Goal: Transaction & Acquisition: Purchase product/service

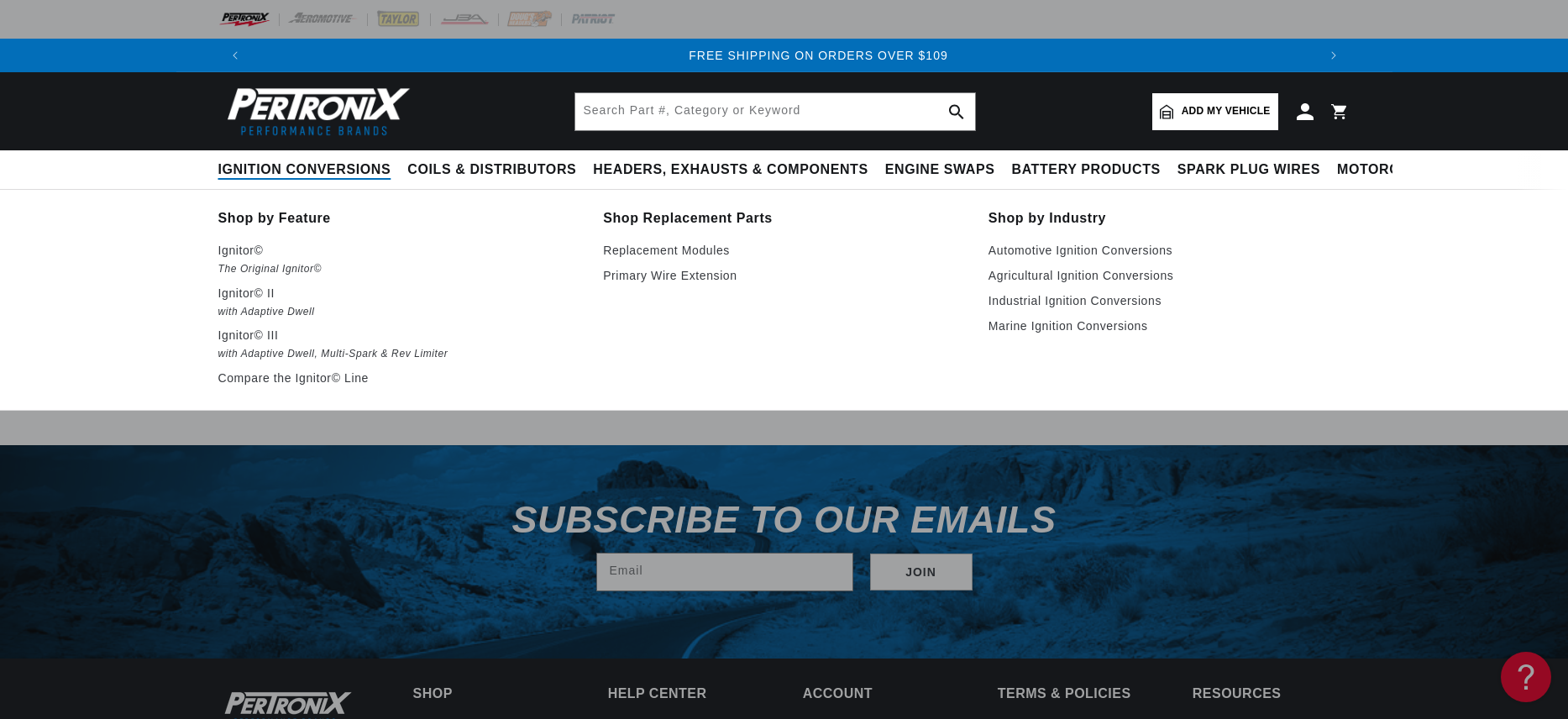
scroll to position [0, 2097]
click at [245, 291] on p "Ignitor© II" at bounding box center [399, 292] width 362 height 20
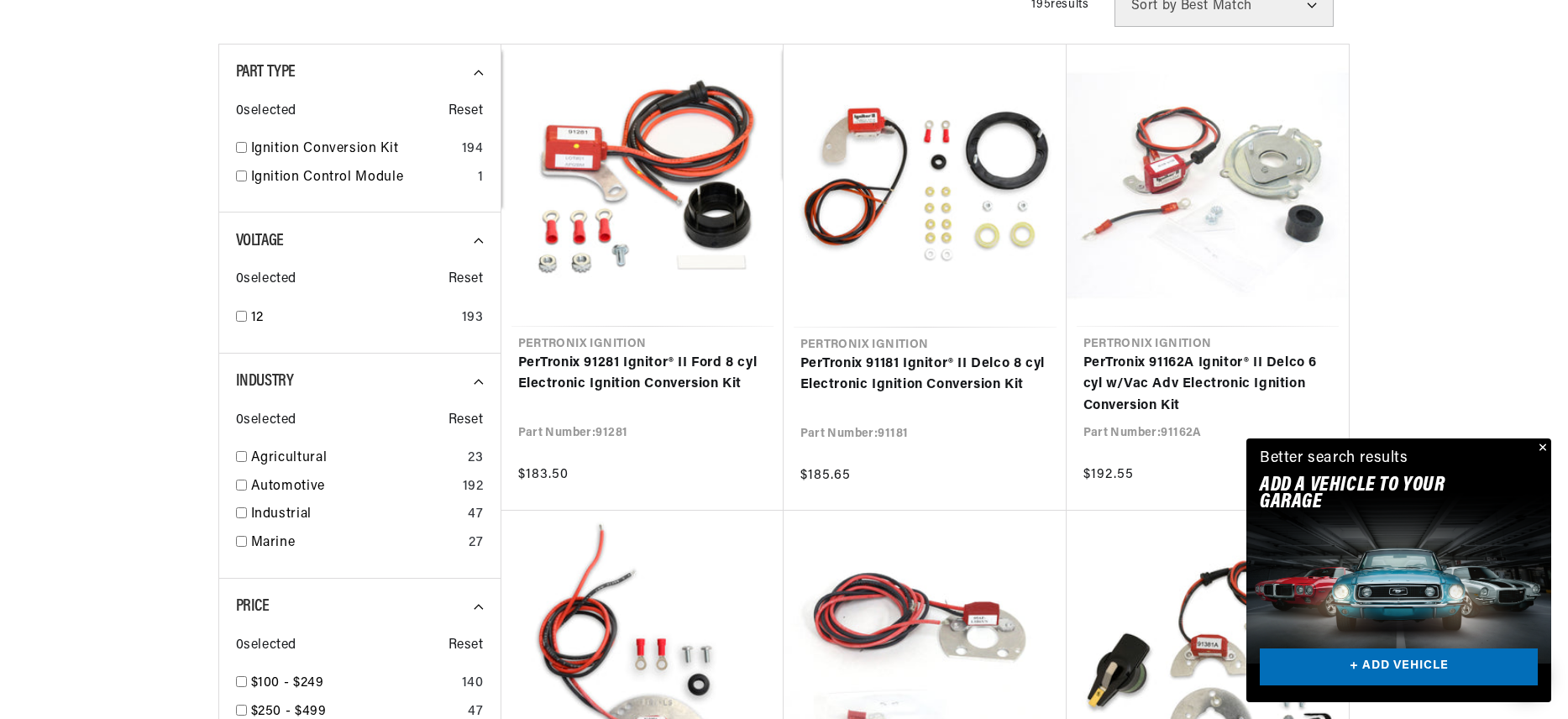
scroll to position [0, 2097]
click at [1544, 446] on button "Close" at bounding box center [1540, 448] width 20 height 20
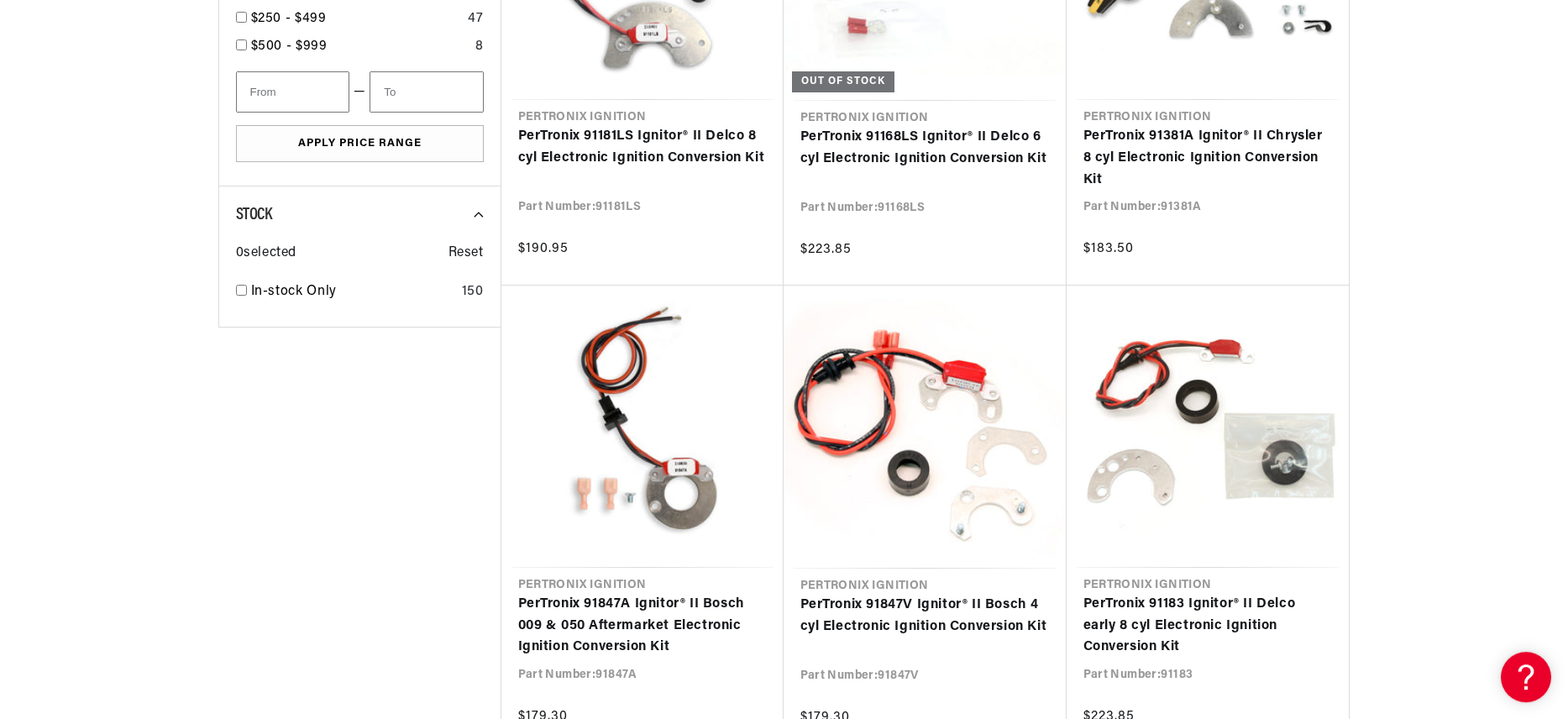
scroll to position [1159, 0]
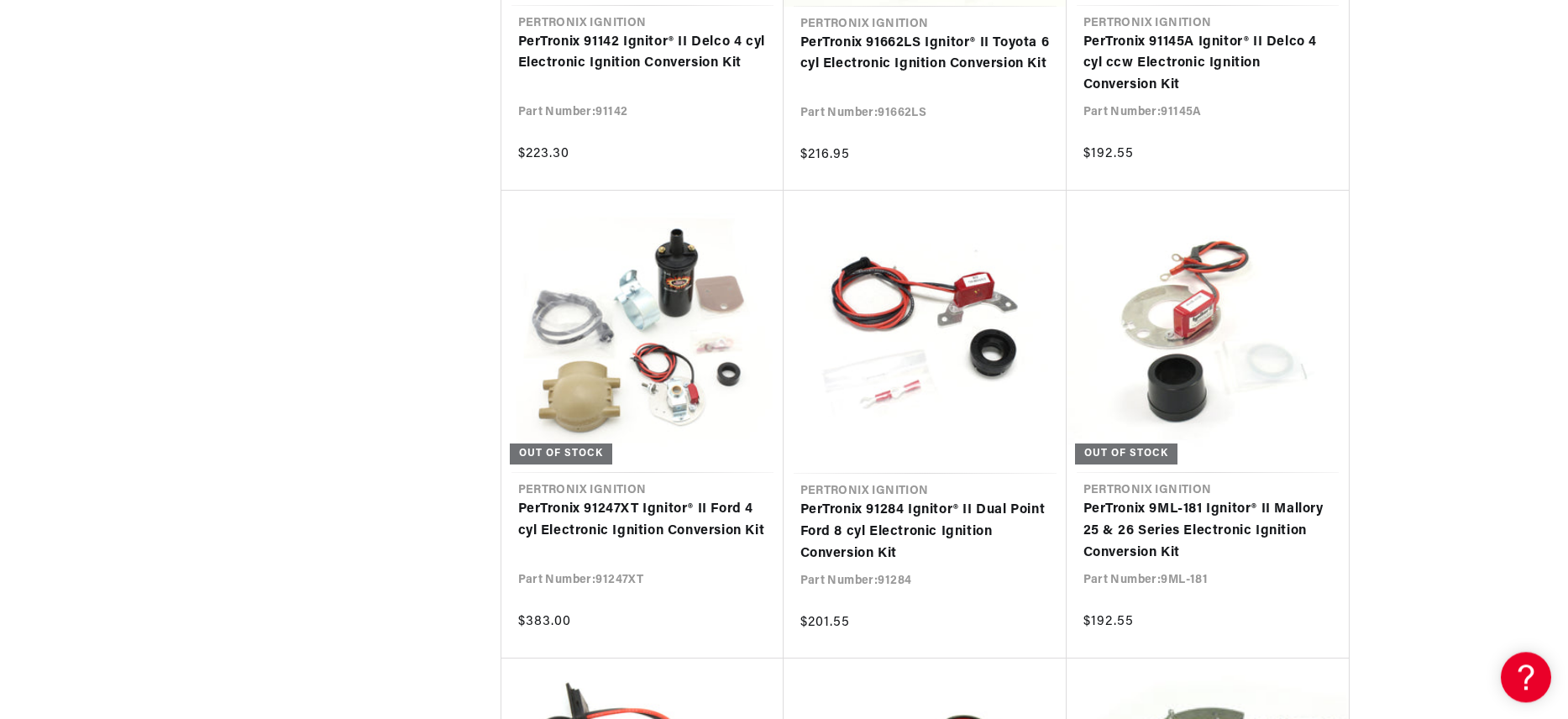
scroll to position [3128, 0]
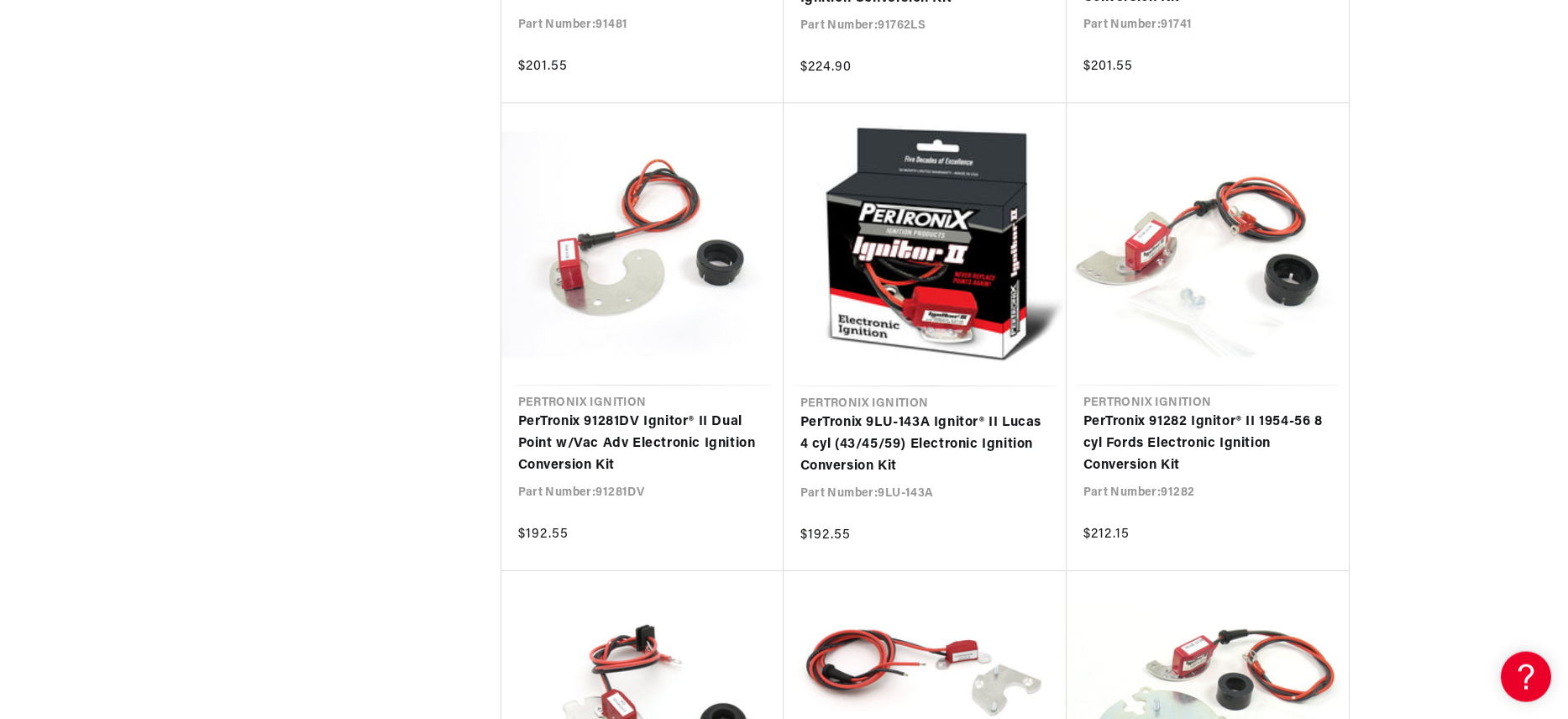
scroll to position [5098, 0]
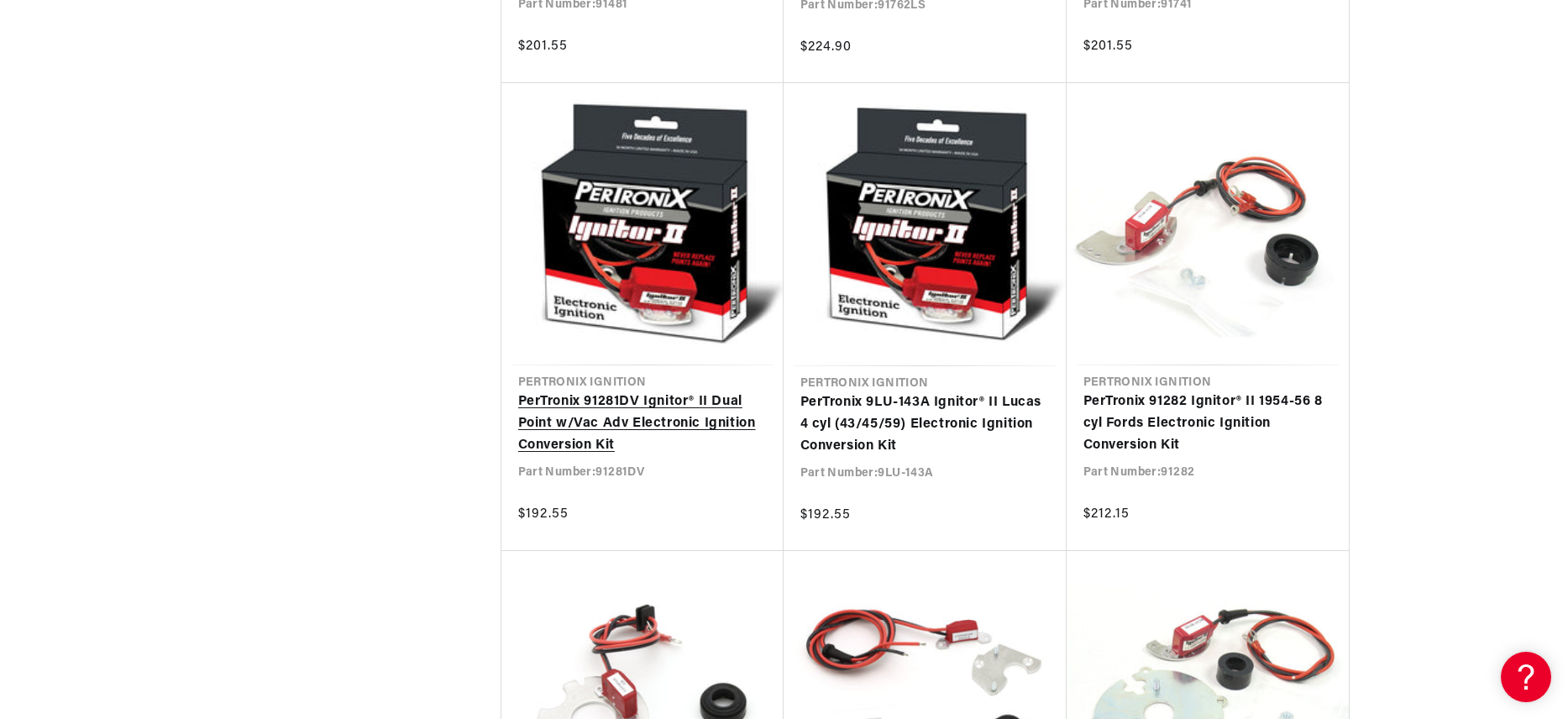
click at [605, 418] on link "PerTronix 91281DV Ignitor® II Dual Point w/Vac Adv Electronic Ignition Conversi…" at bounding box center [642, 424] width 248 height 65
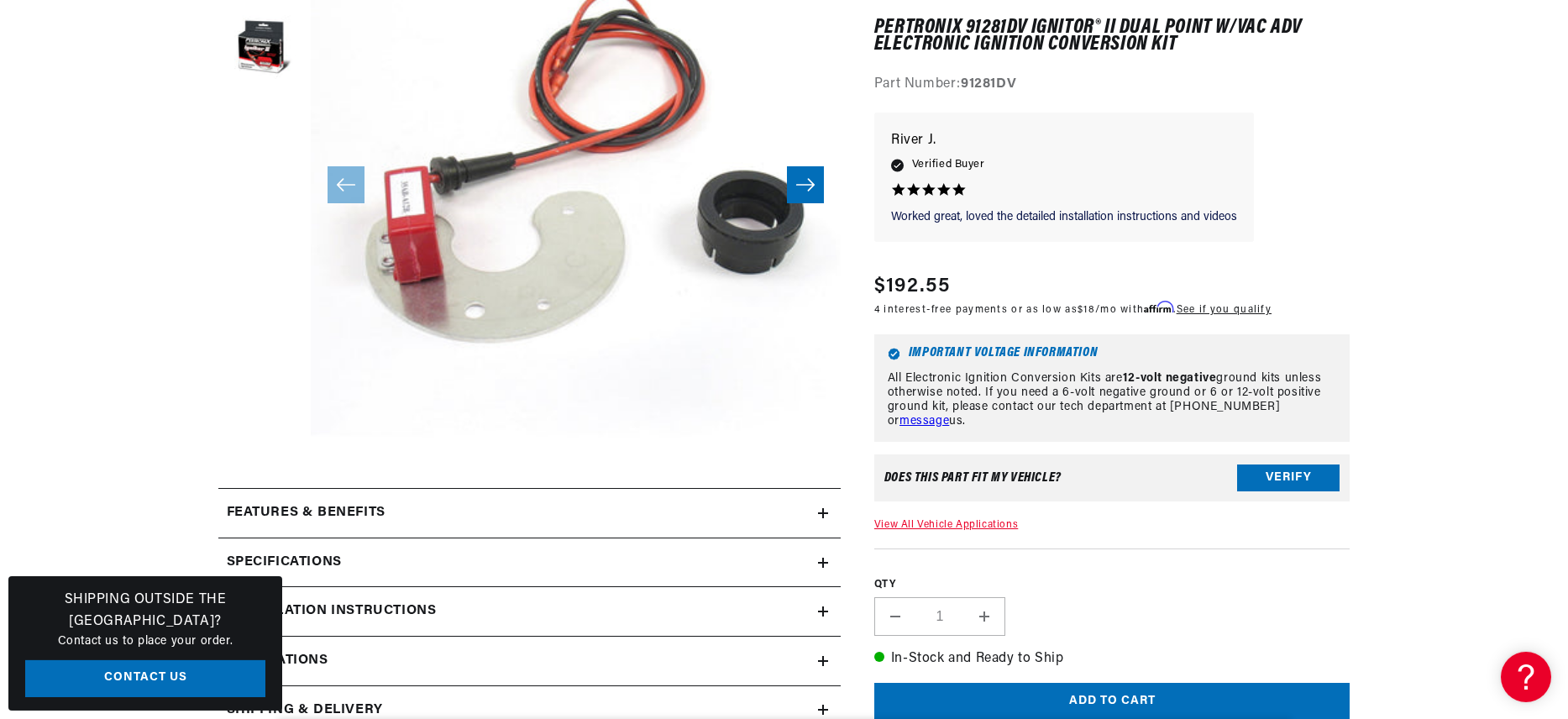
scroll to position [695, 0]
